Goal: Entertainment & Leisure: Browse casually

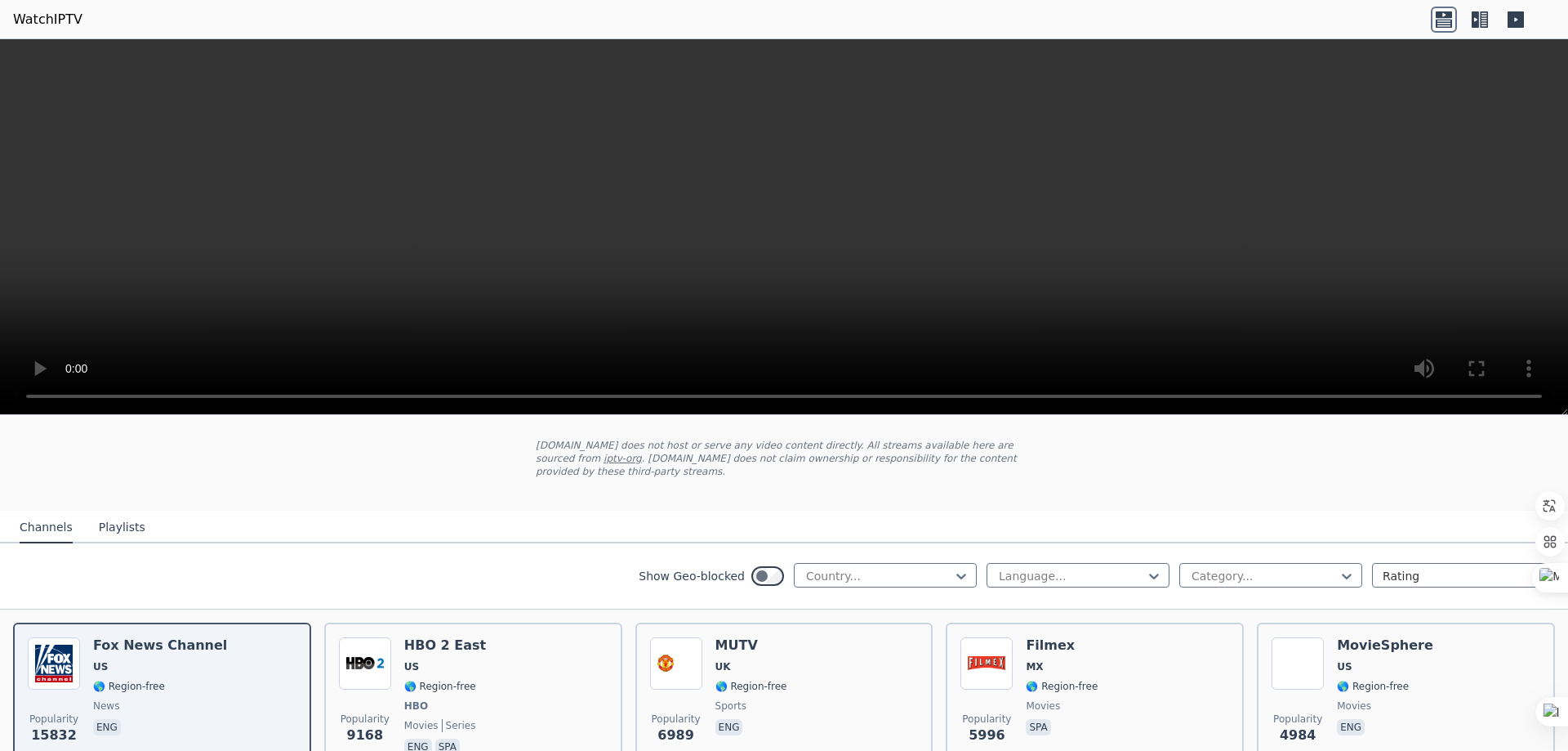
scroll to position [327, 0]
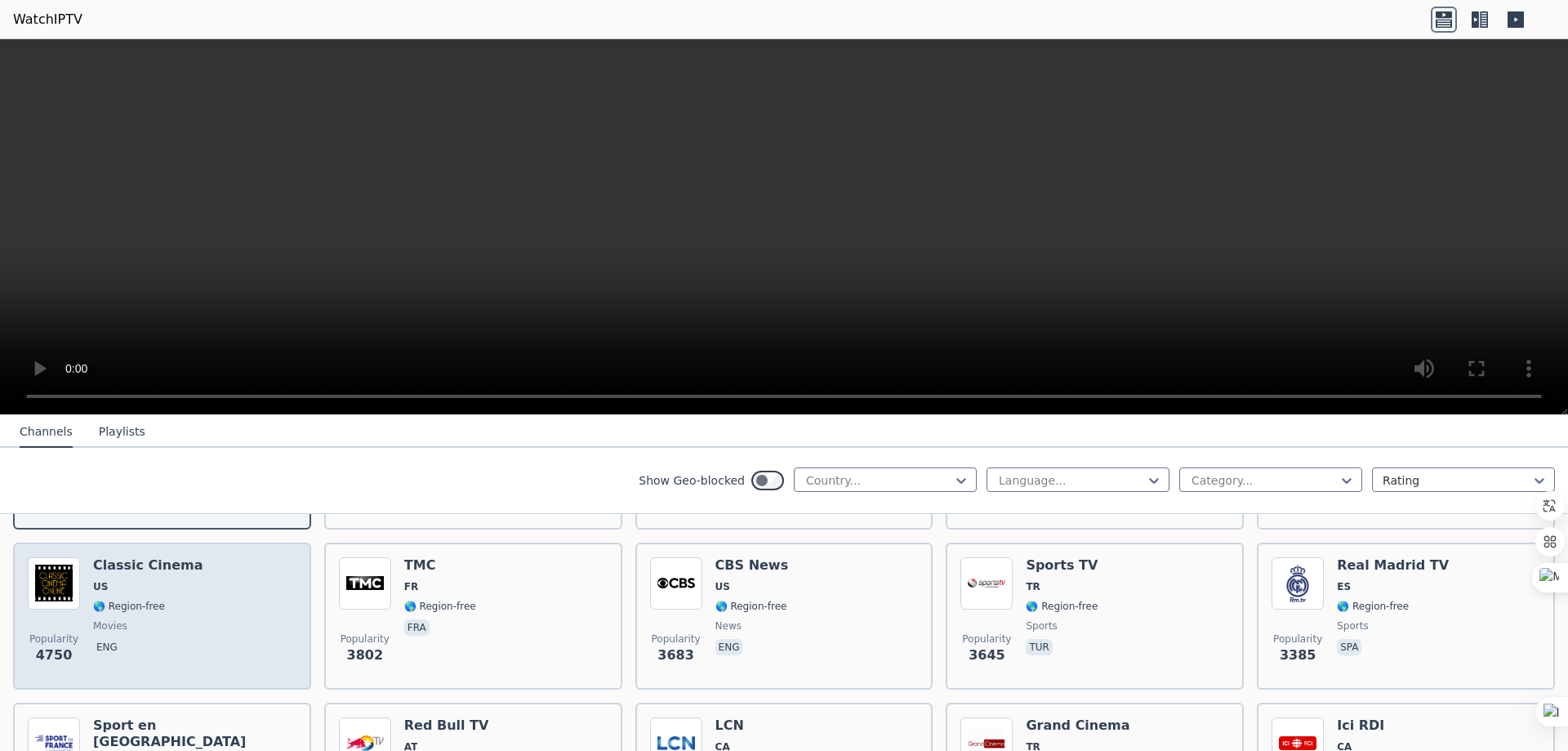
click at [200, 621] on div "Popularity 4750 Classic Cinema US 🌎 Region-free movies eng" at bounding box center [161, 616] width 269 height 118
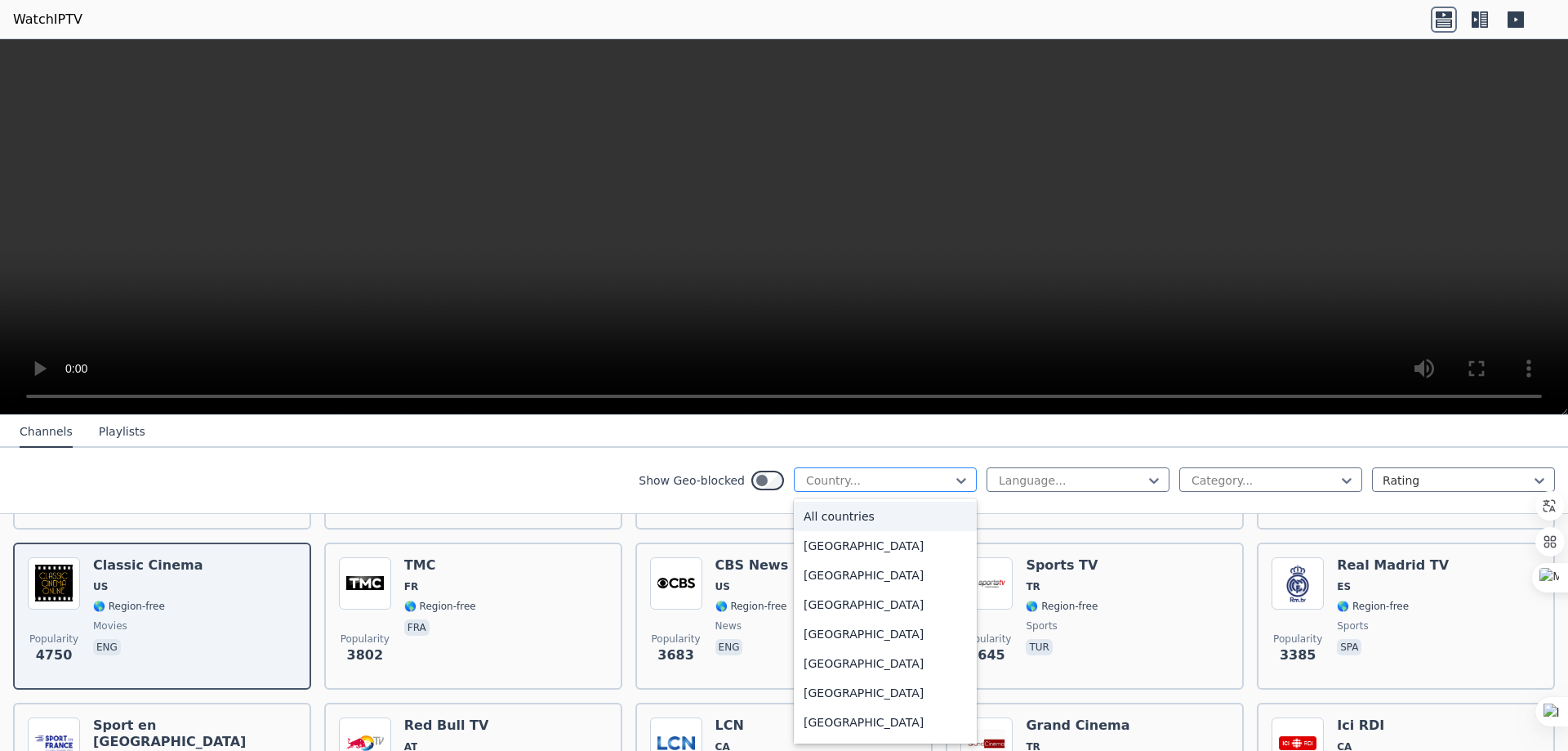
click at [832, 482] on div at bounding box center [878, 480] width 149 height 16
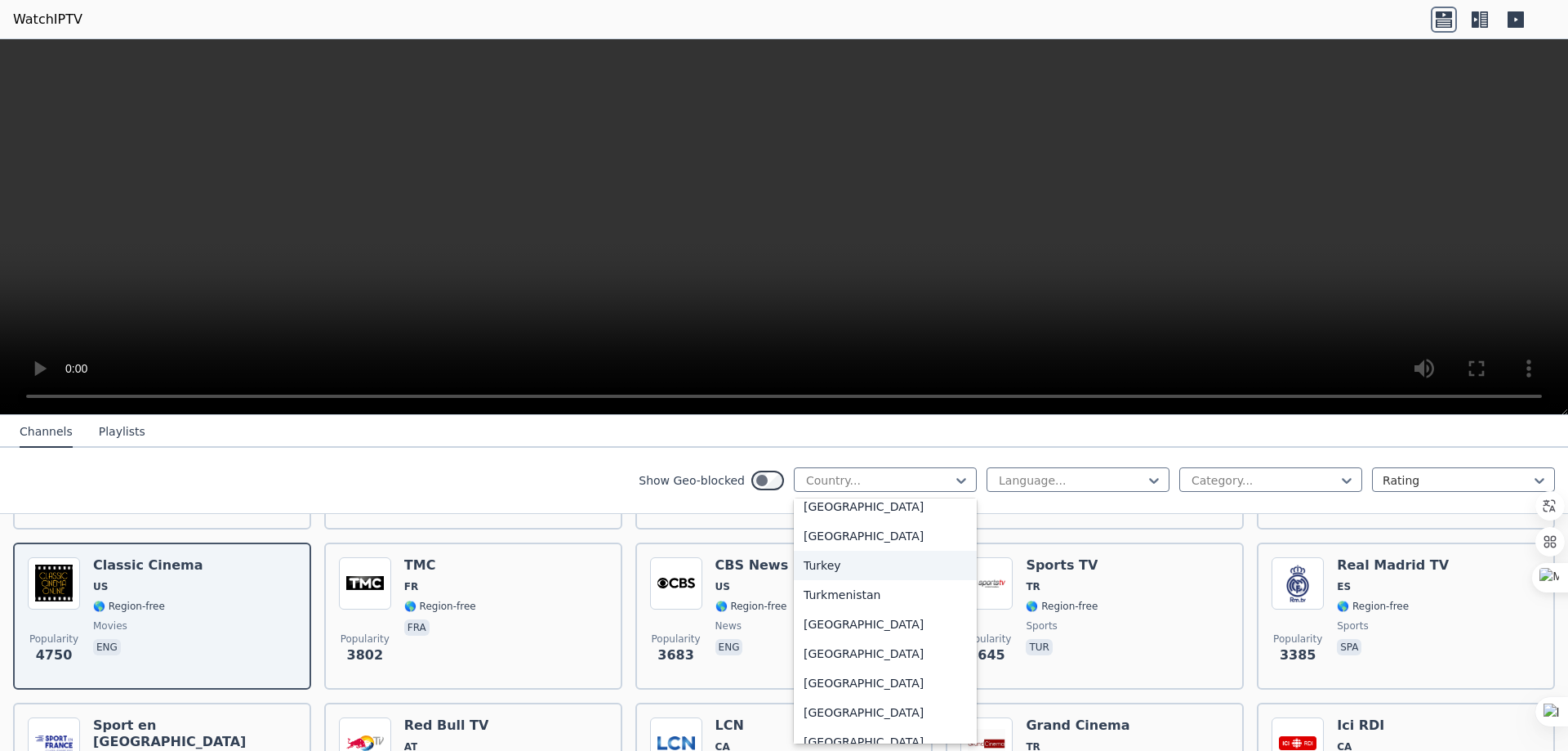
click at [827, 568] on div "Turkey" at bounding box center [885, 565] width 183 height 29
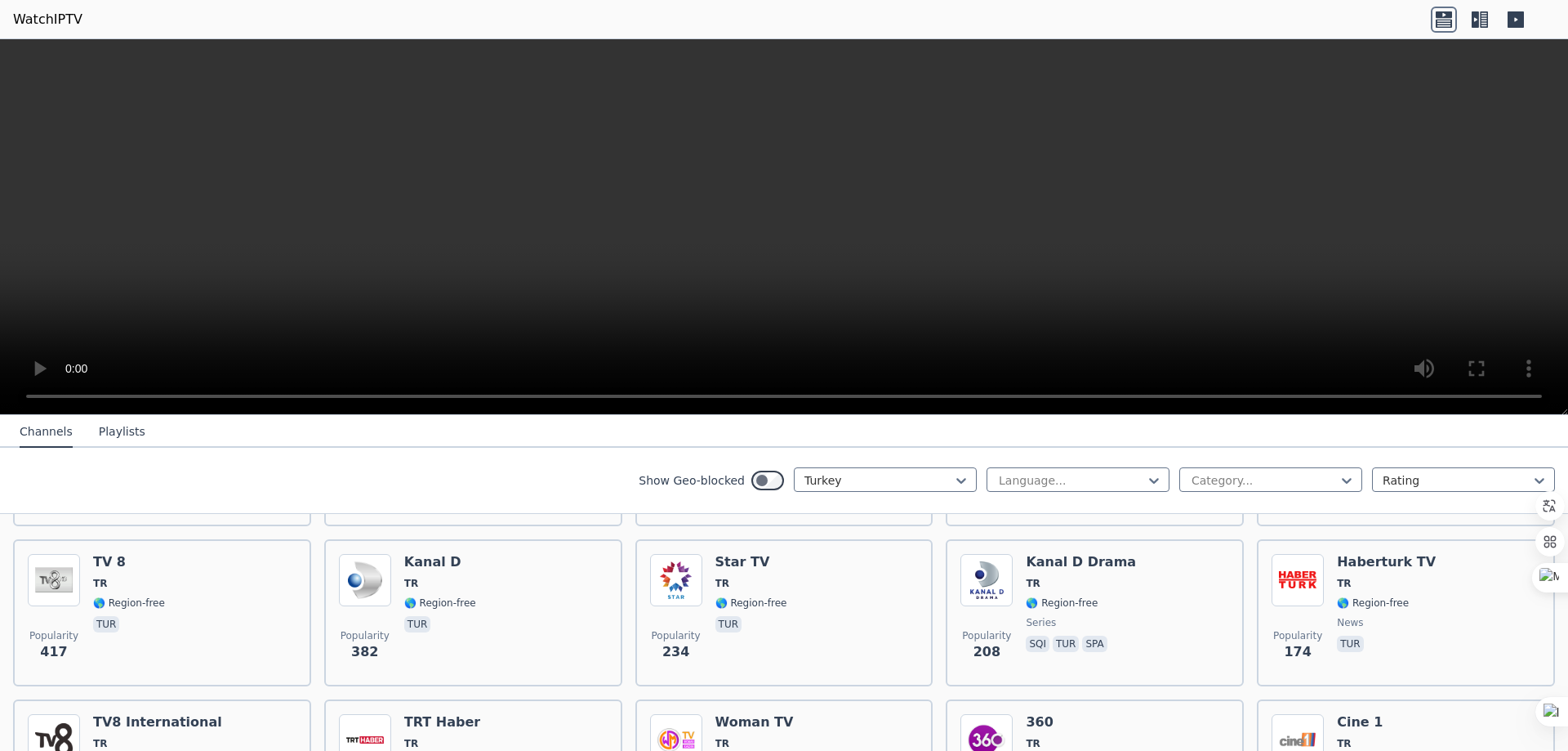
click at [116, 432] on button "Playlists" at bounding box center [121, 433] width 47 height 31
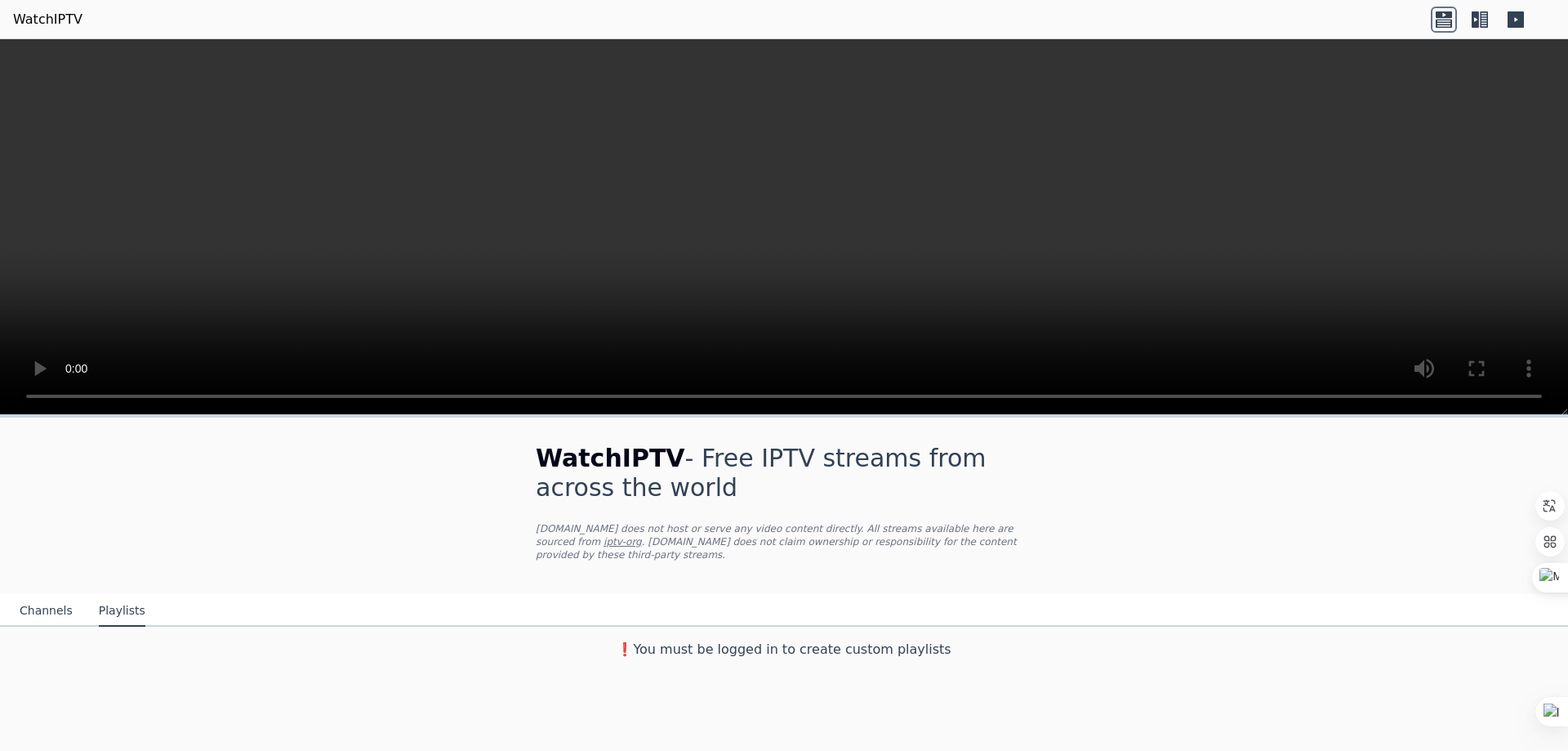
click at [1521, 22] on icon at bounding box center [1516, 20] width 16 height 16
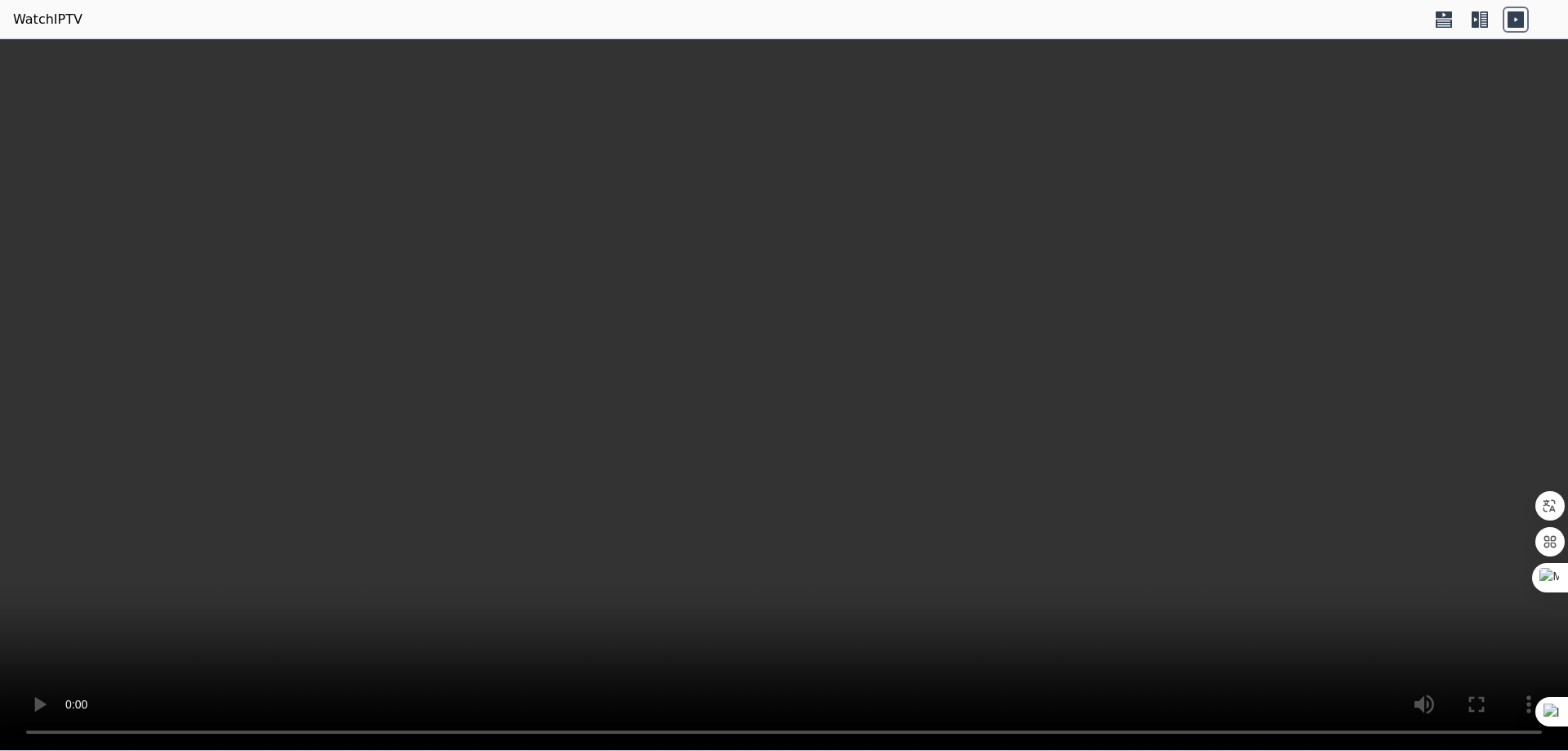
click at [1521, 22] on icon at bounding box center [1516, 20] width 16 height 16
click at [1444, 16] on icon at bounding box center [1444, 15] width 16 height 6
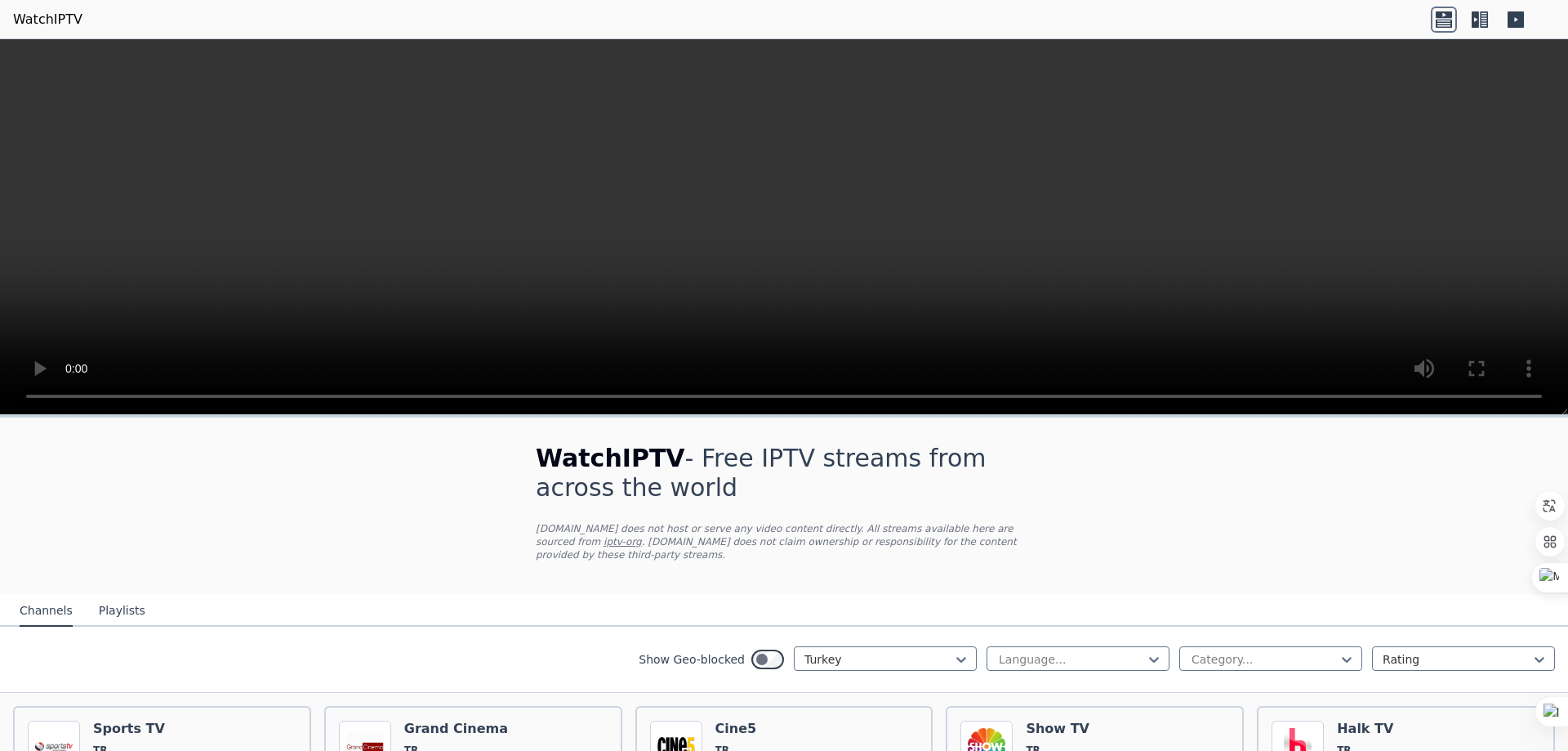
click at [122, 596] on button "Playlists" at bounding box center [121, 611] width 47 height 31
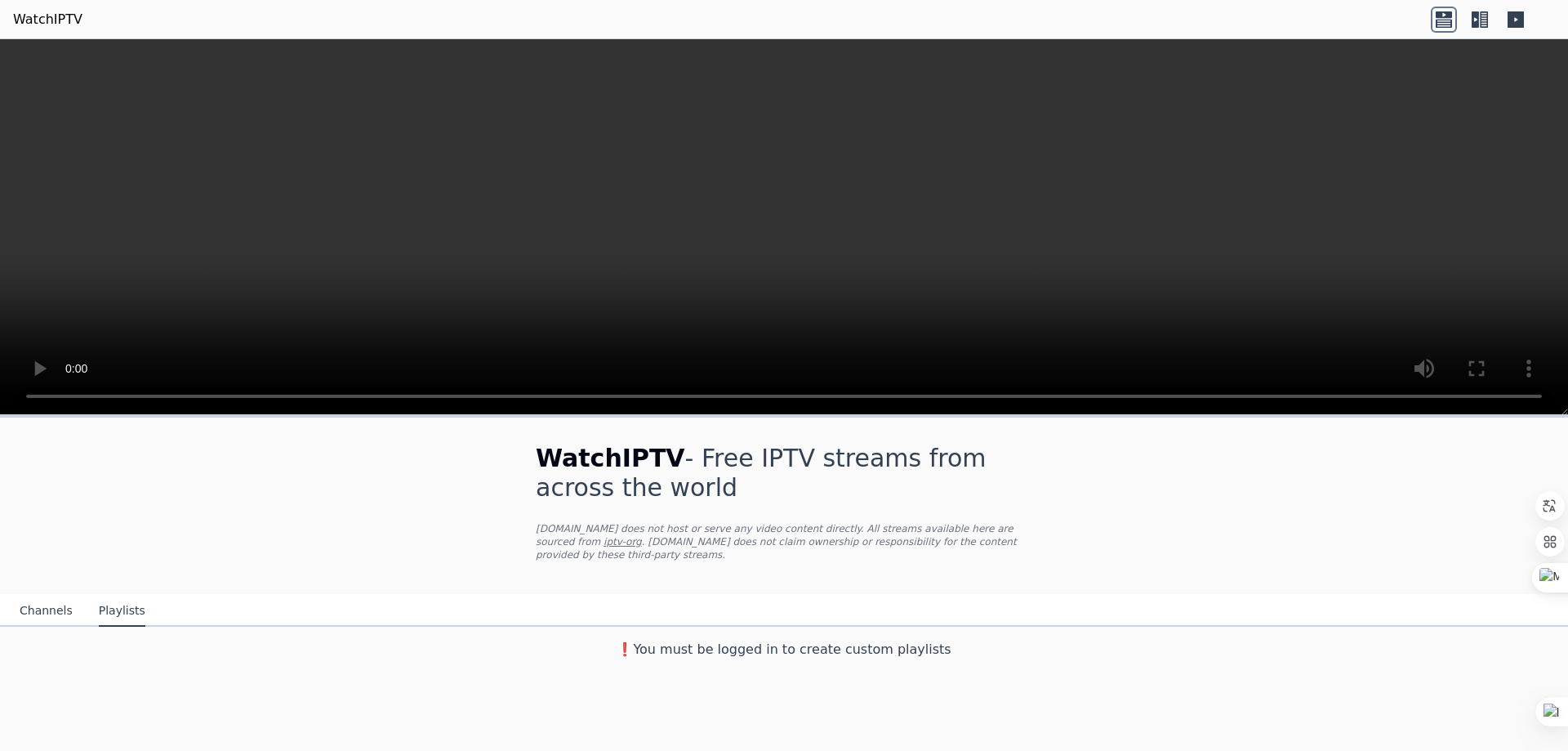
click at [28, 21] on link "WatchIPTV" at bounding box center [47, 19] width 69 height 19
